Goal: Task Accomplishment & Management: Manage account settings

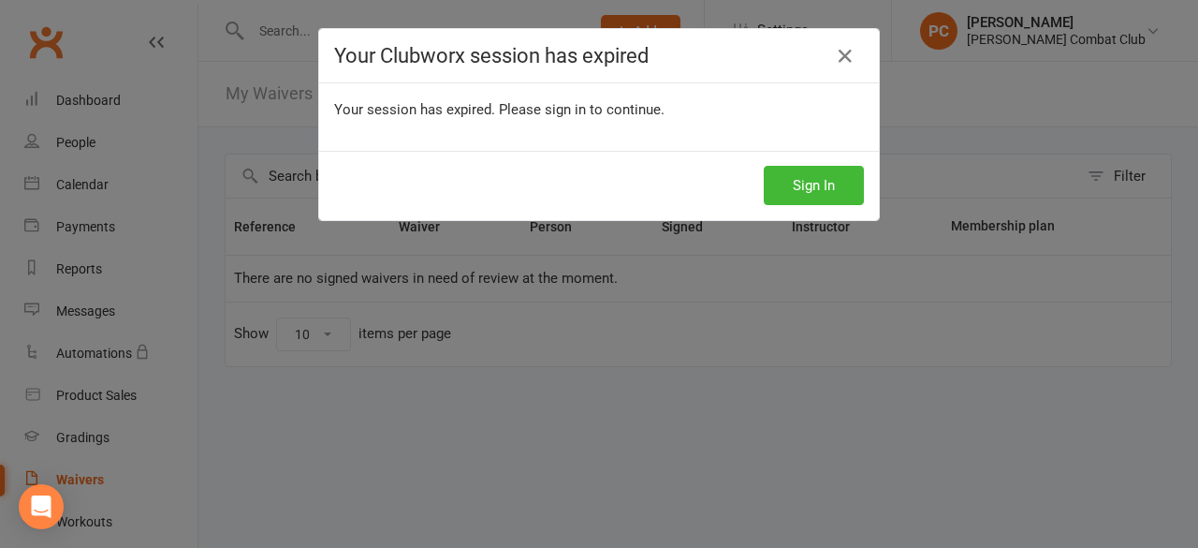
click at [790, 180] on button "Sign In" at bounding box center [814, 185] width 100 height 39
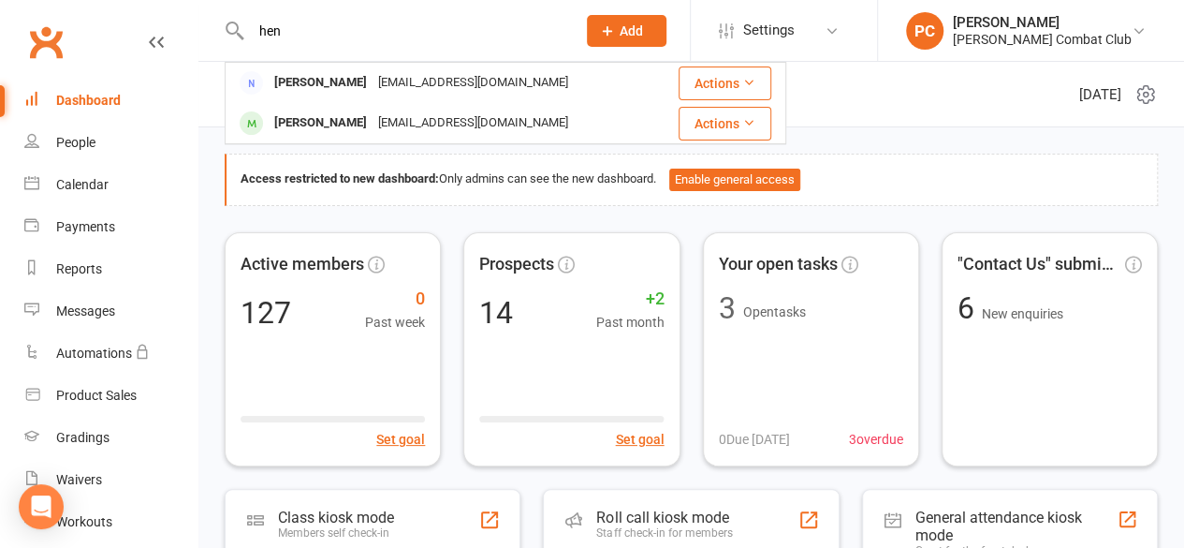
type input "hen"
click at [328, 121] on div "[PERSON_NAME]" at bounding box center [321, 123] width 104 height 27
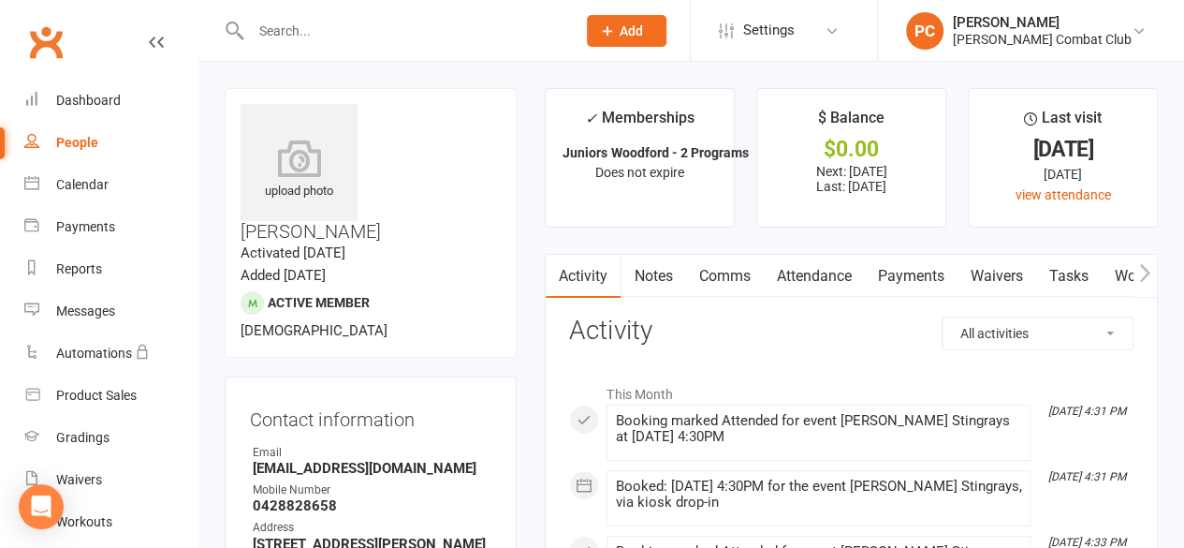
click at [901, 279] on link "Payments" at bounding box center [910, 276] width 93 height 43
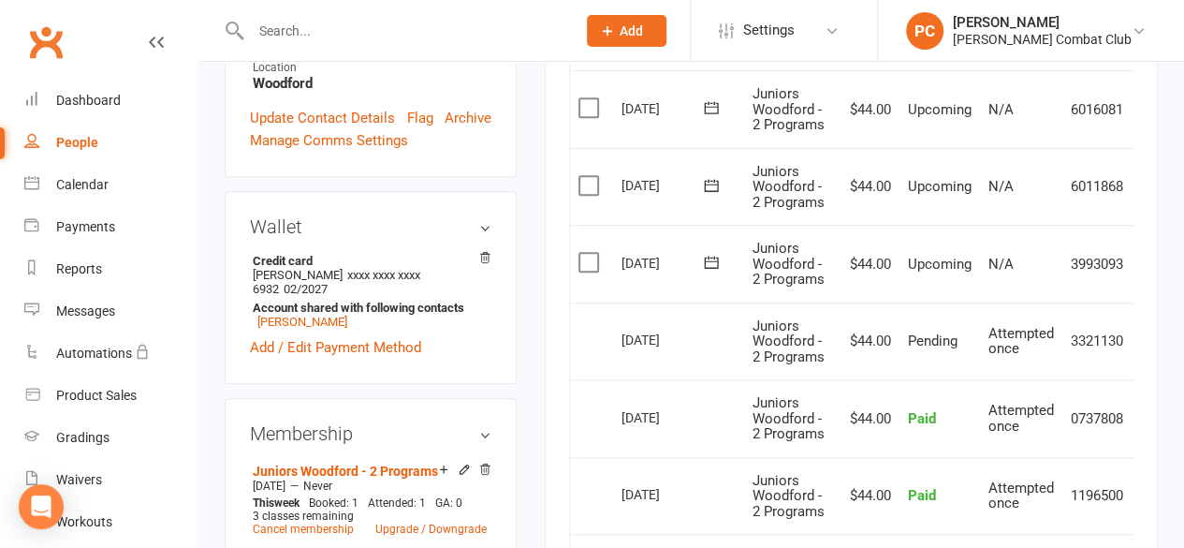
scroll to position [468, 0]
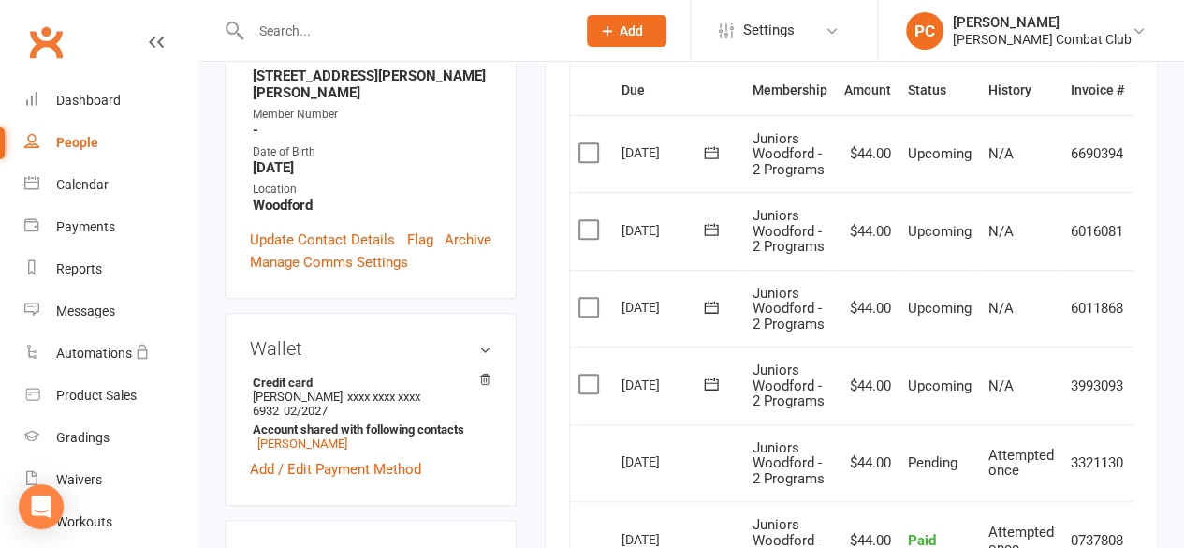
drag, startPoint x: 139, startPoint y: 32, endPoint x: 151, endPoint y: 38, distance: 13.8
click at [149, 32] on link at bounding box center [156, 60] width 15 height 56
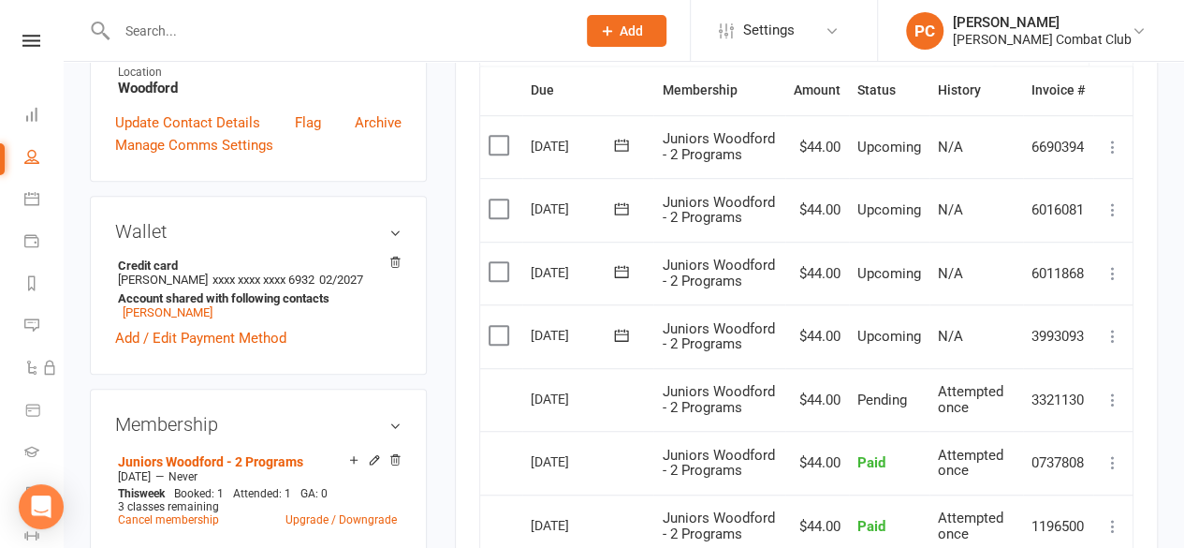
click at [1112, 331] on icon at bounding box center [1112, 336] width 19 height 19
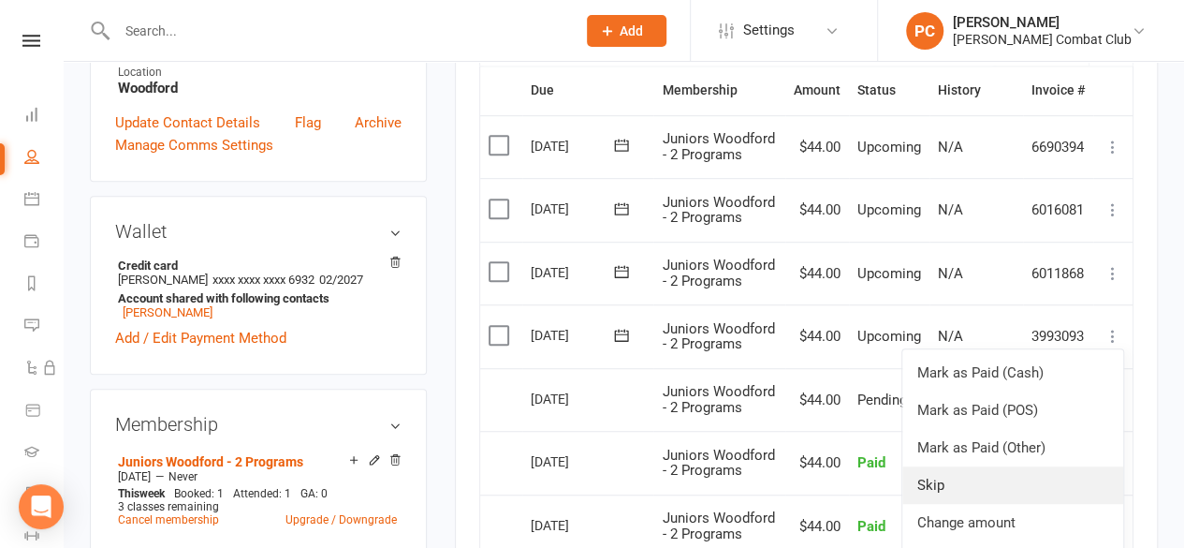
click at [962, 476] on link "Skip" at bounding box center [1012, 484] width 221 height 37
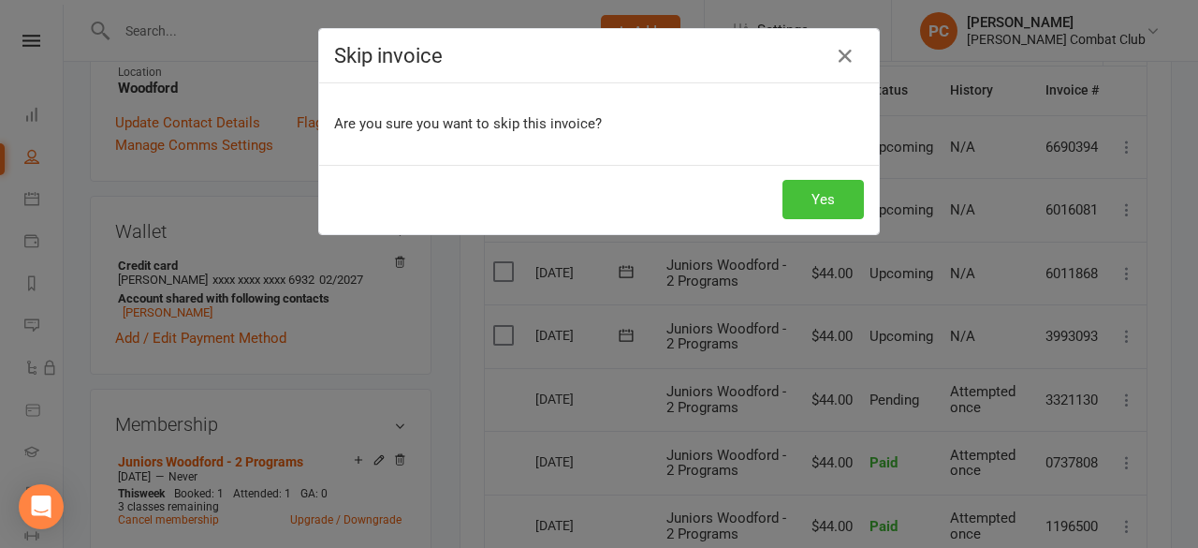
click at [822, 198] on button "Yes" at bounding box center [822, 199] width 81 height 39
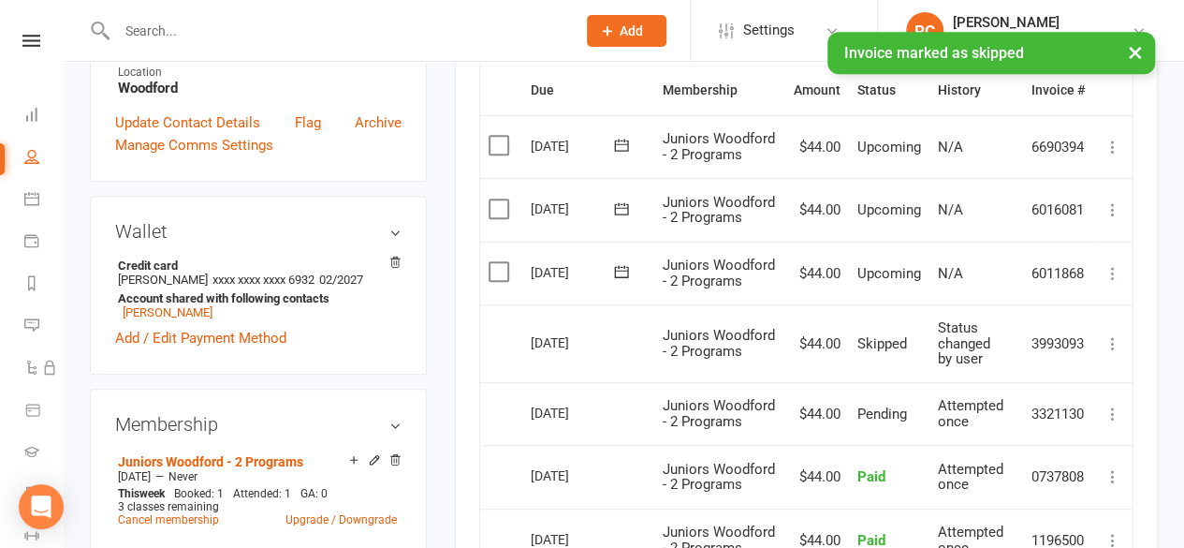
click at [1112, 266] on icon at bounding box center [1112, 273] width 19 height 19
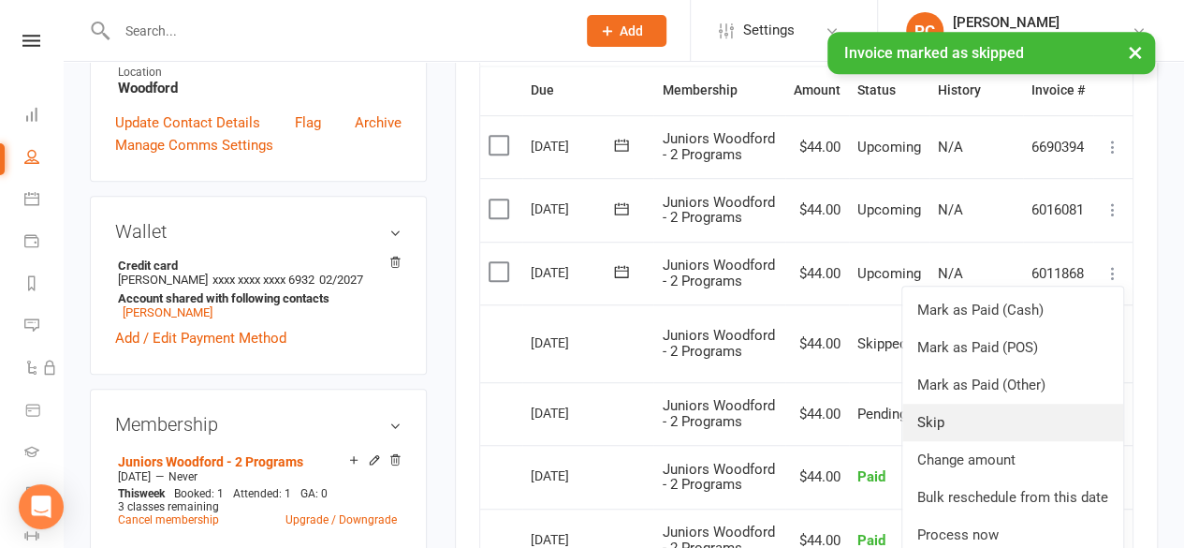
click at [965, 415] on link "Skip" at bounding box center [1012, 421] width 221 height 37
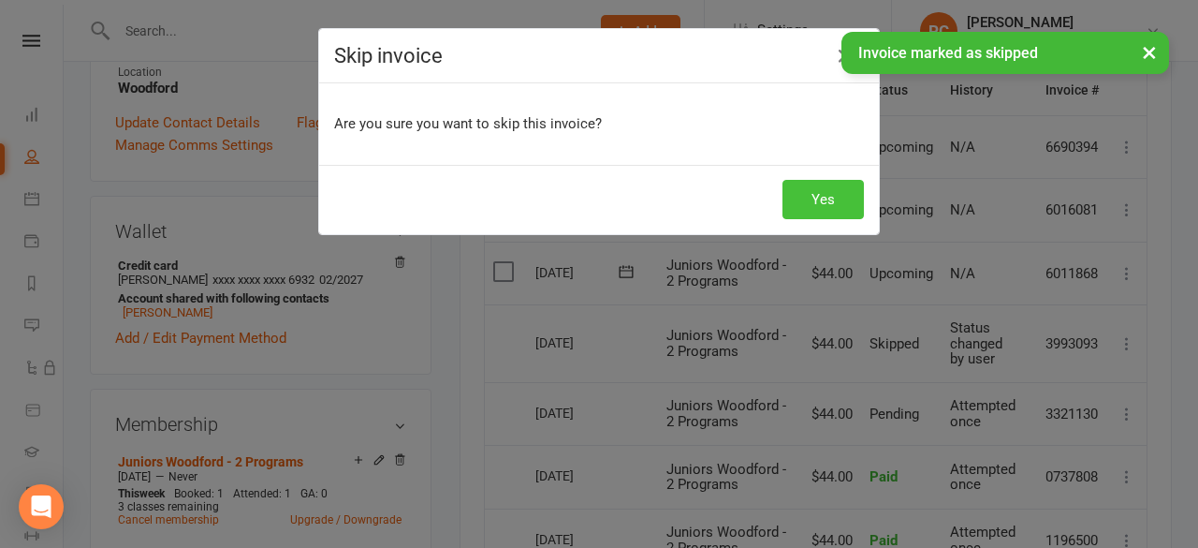
click at [800, 188] on button "Yes" at bounding box center [822, 199] width 81 height 39
